Goal: Transaction & Acquisition: Purchase product/service

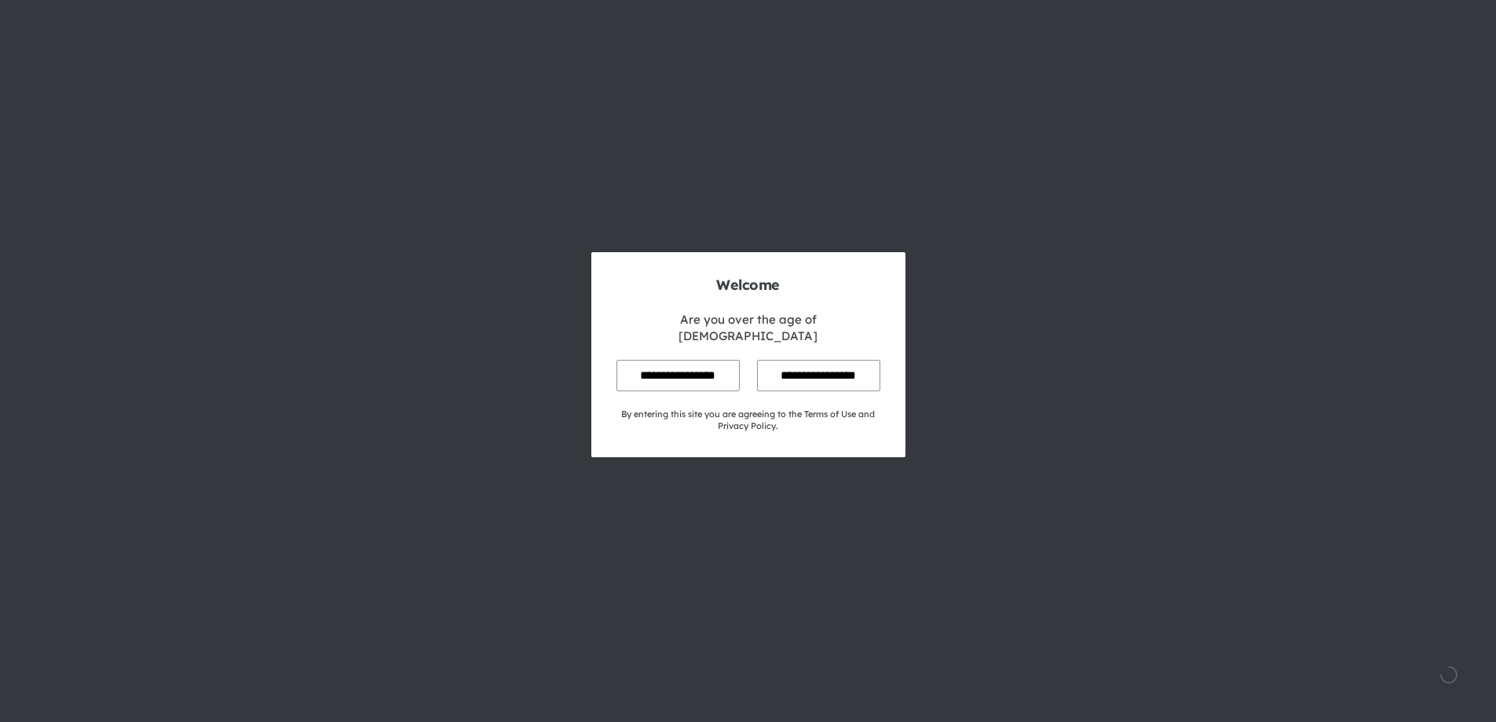
click at [707, 360] on input "**********" at bounding box center [677, 375] width 123 height 31
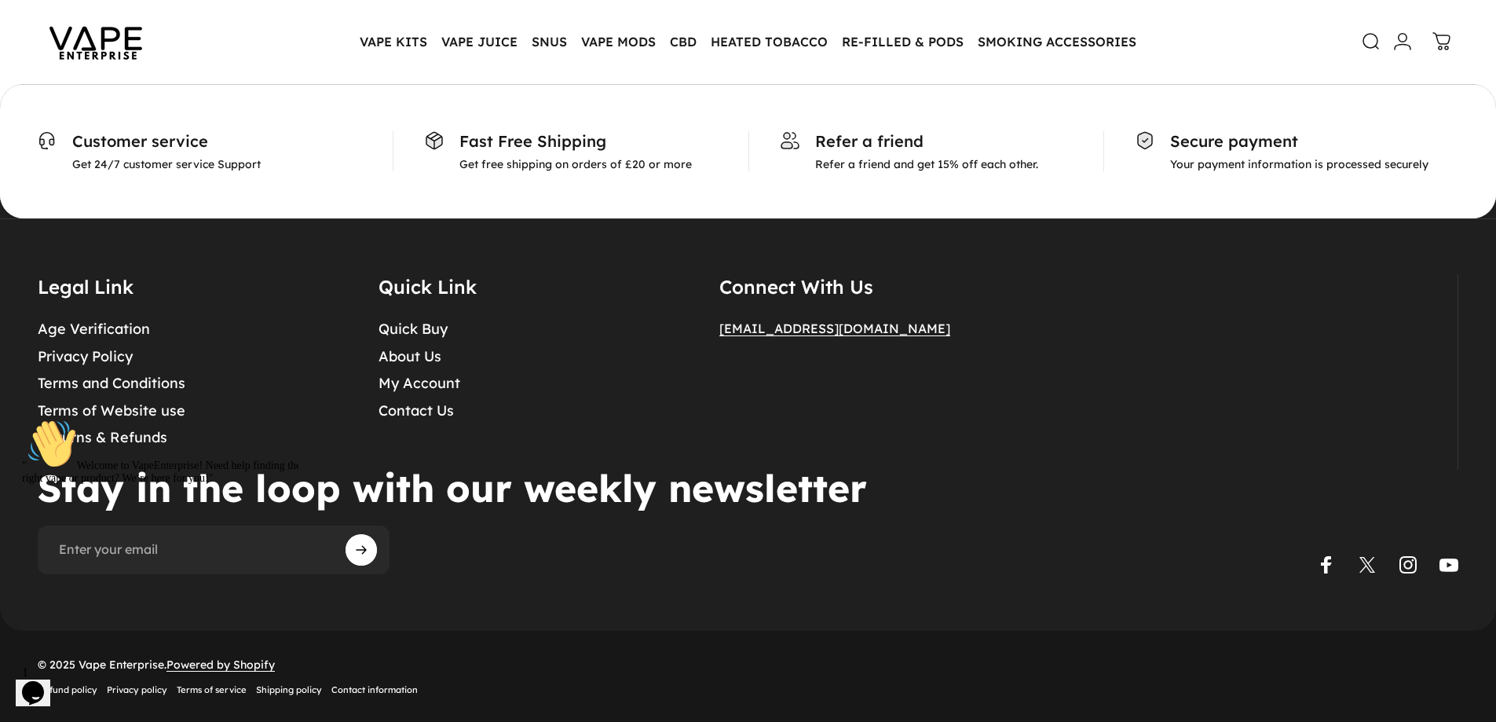
scroll to position [698, 0]
drag, startPoint x: 904, startPoint y: 331, endPoint x: 708, endPoint y: 333, distance: 196.3
click at [708, 333] on div "Legal Link Age Verification Privacy Policy Terms and Conditions Terms of Websit…" at bounding box center [748, 373] width 1420 height 194
copy span "[EMAIL_ADDRESS][DOMAIN_NAME]"
click at [578, 449] on details "Quick Link Quick Buy About Us My Account Contact Us" at bounding box center [530, 373] width 303 height 194
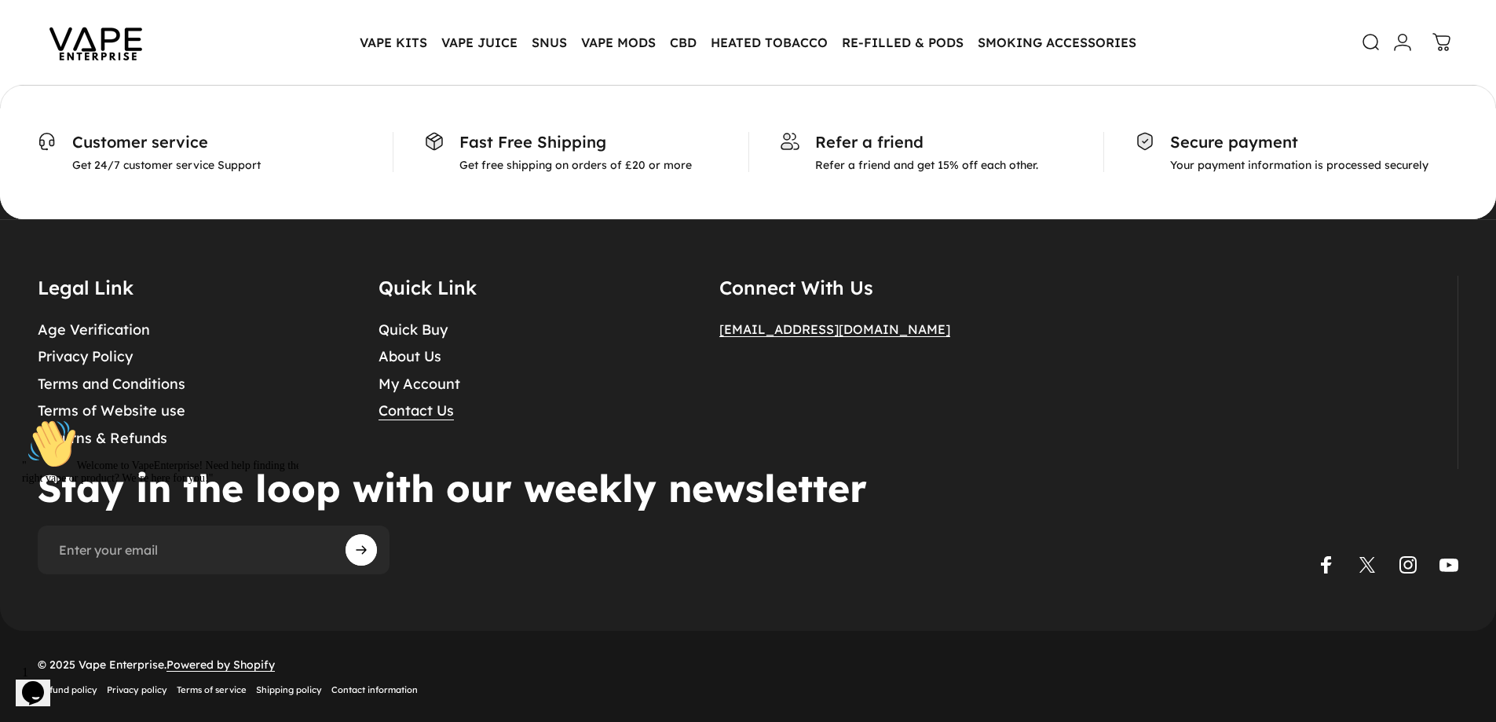
click at [424, 415] on link "Contact Us" at bounding box center [416, 411] width 75 height 18
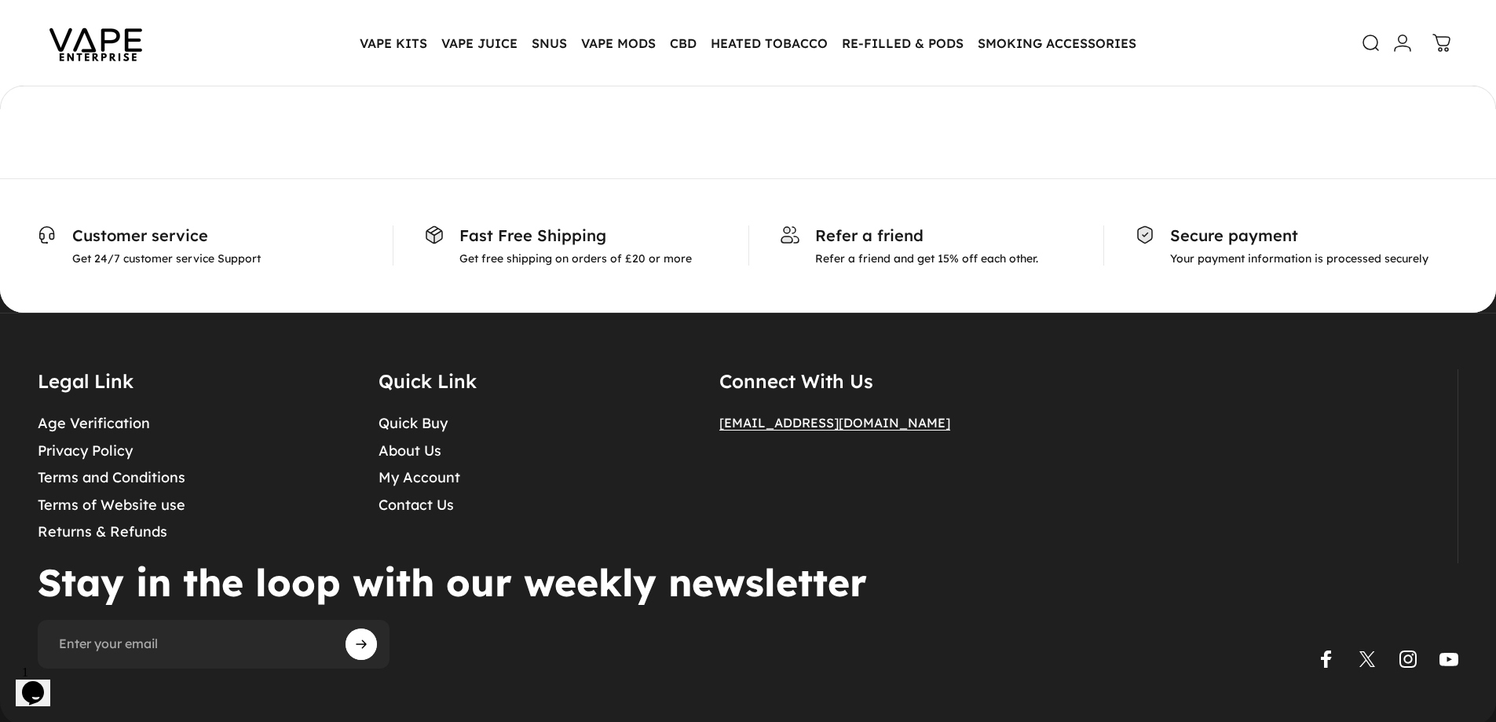
scroll to position [804, 0]
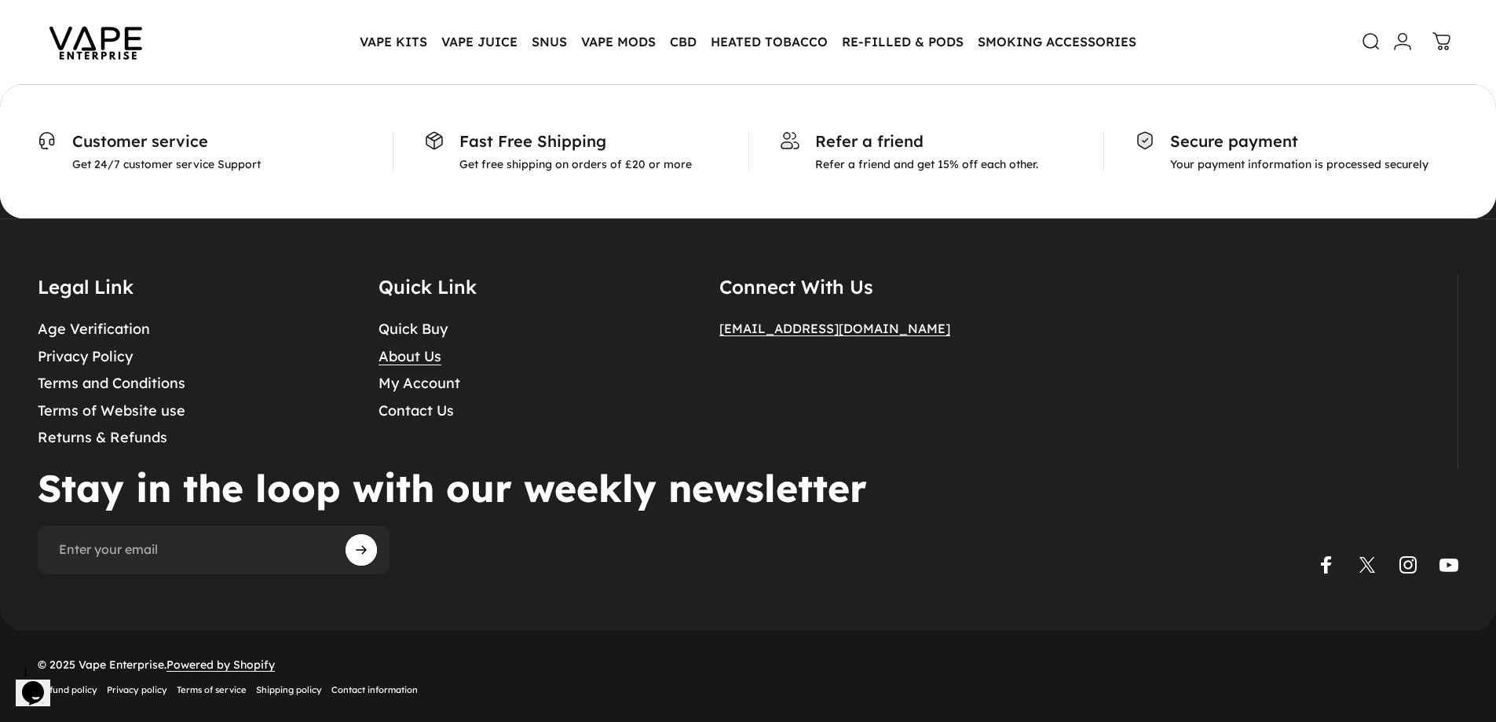
click at [434, 356] on link "About Us" at bounding box center [410, 357] width 63 height 18
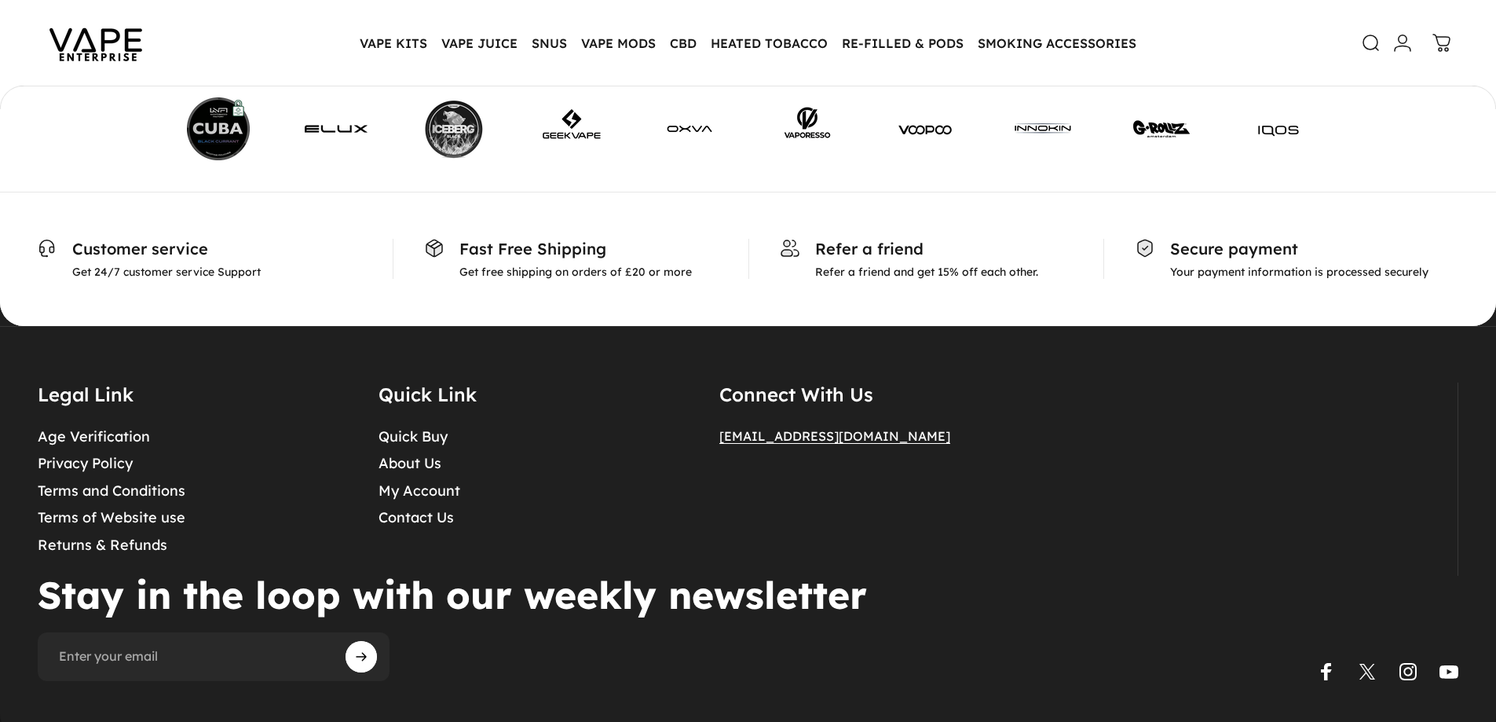
scroll to position [1241, 0]
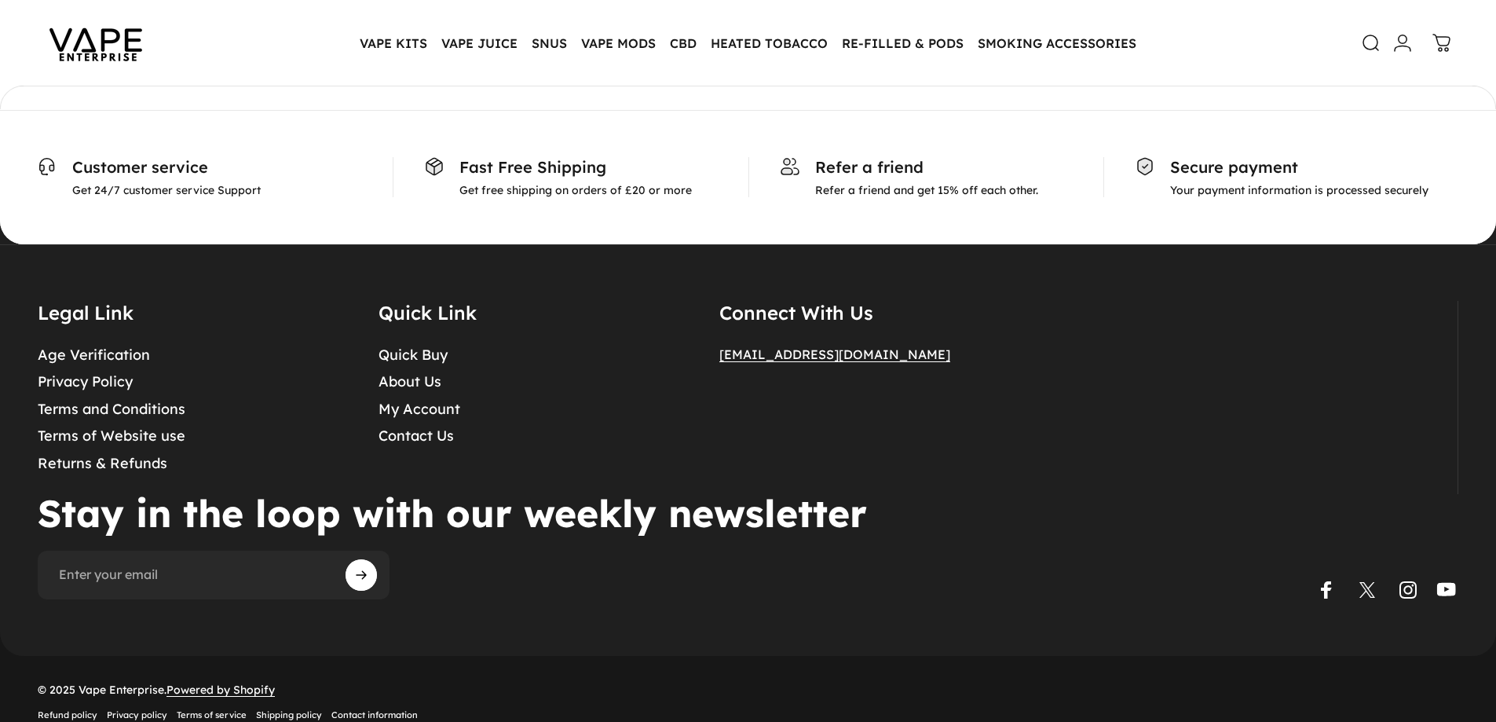
click at [1446, 580] on link "YouTube" at bounding box center [1446, 589] width 19 height 19
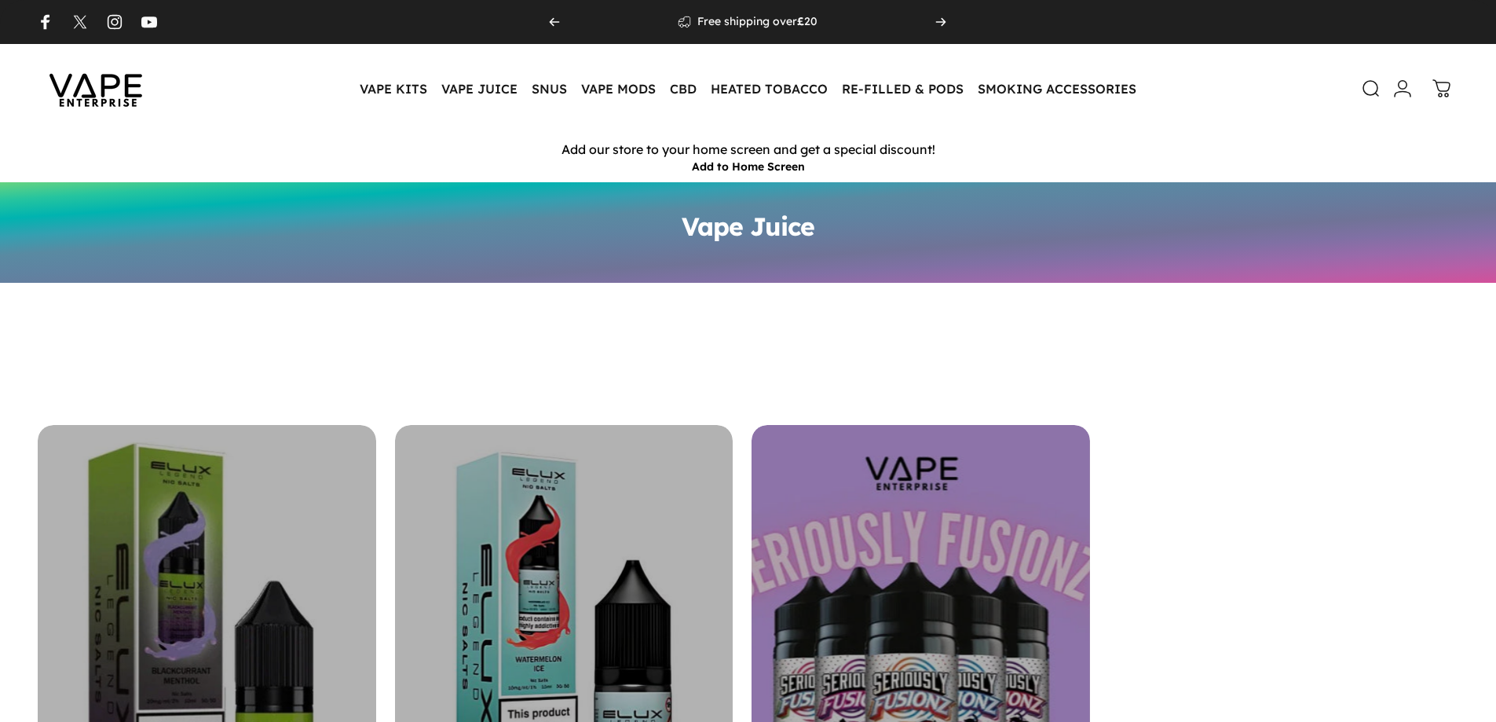
click at [400, 96] on magnet-element "VAPE KITS VAPE KITS" at bounding box center [394, 88] width 82 height 33
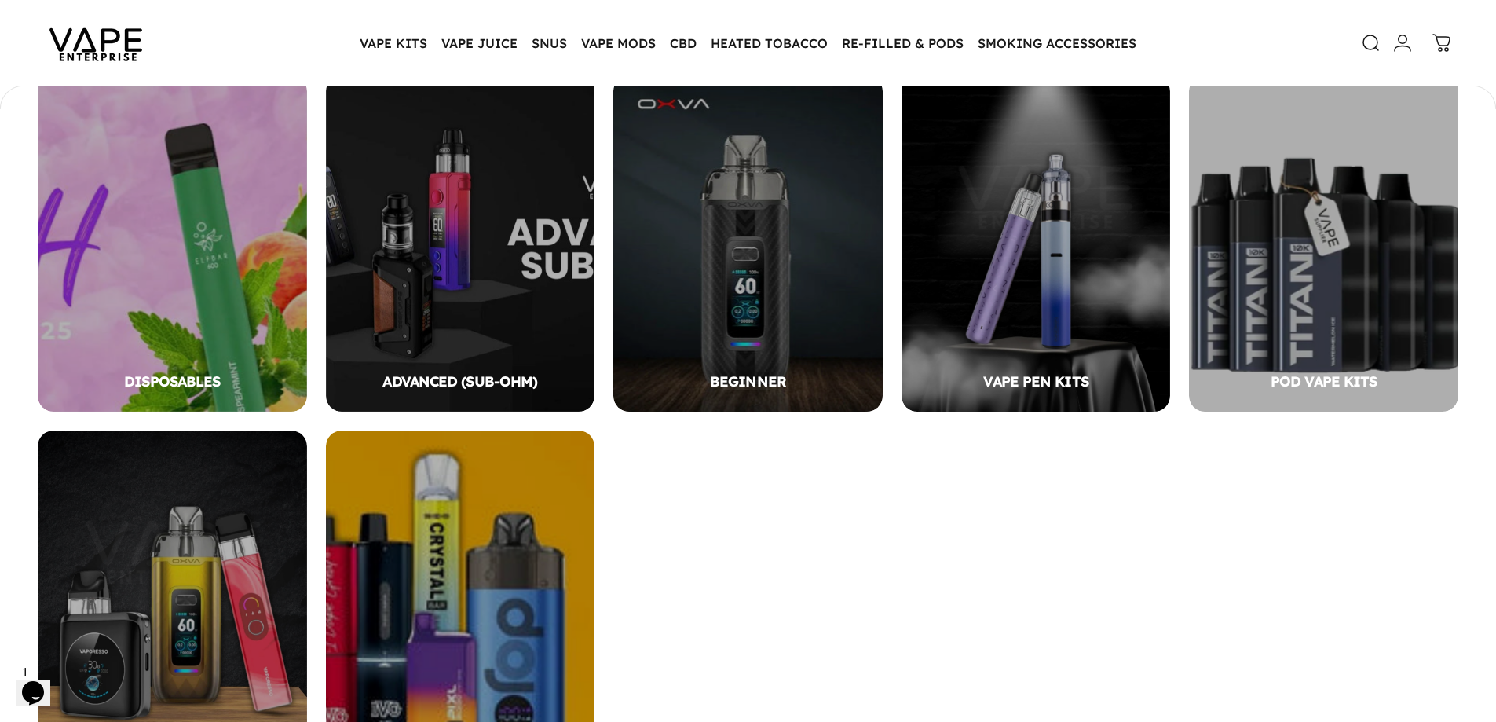
click at [693, 375] on div "BEGINNER" at bounding box center [747, 393] width 269 height 38
